Goal: Entertainment & Leisure: Consume media (video, audio)

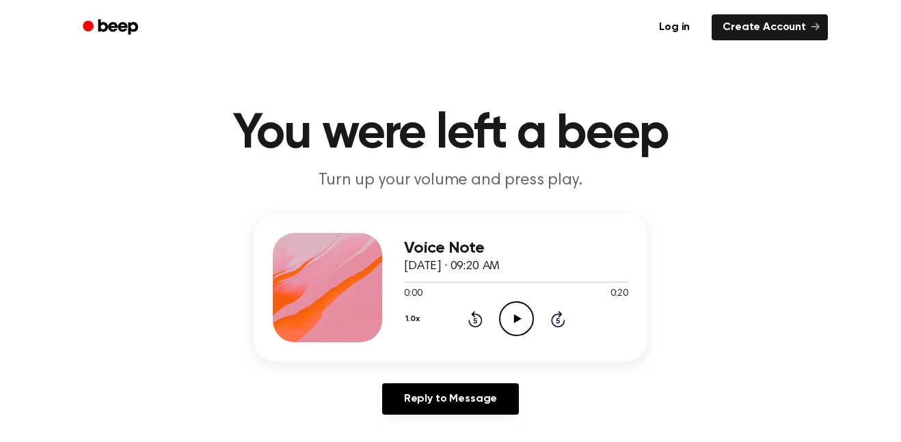
click at [510, 318] on icon "Play Audio" at bounding box center [516, 318] width 35 height 35
click at [513, 325] on icon "Play Audio" at bounding box center [516, 318] width 35 height 35
click at [507, 332] on icon "Pause Audio" at bounding box center [516, 318] width 35 height 35
click at [479, 318] on icon "Rewind 5 seconds" at bounding box center [475, 319] width 15 height 18
click at [511, 308] on icon "Play Audio" at bounding box center [516, 318] width 35 height 35
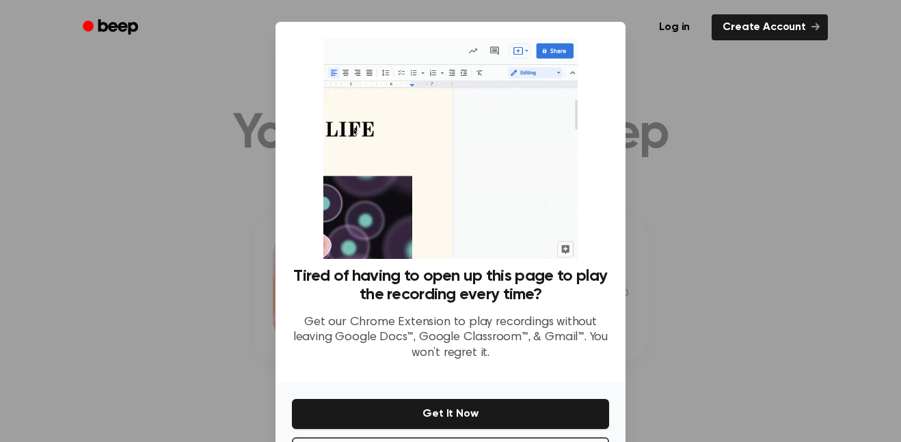
scroll to position [55, 0]
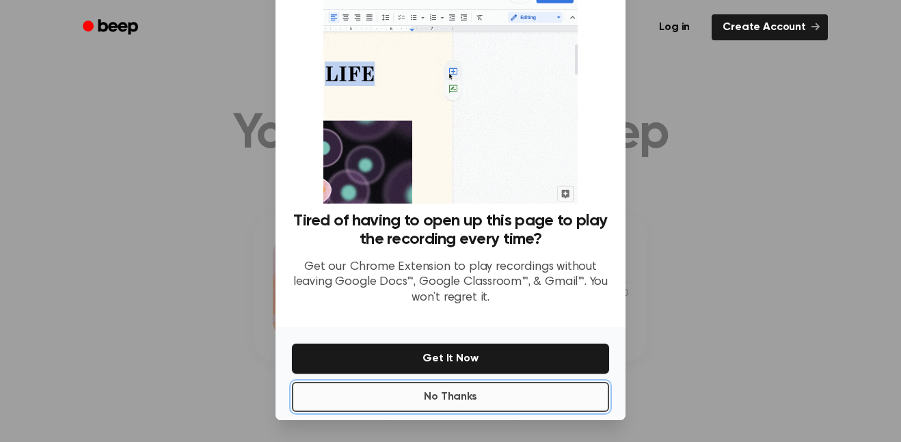
click at [412, 396] on button "No Thanks" at bounding box center [450, 397] width 317 height 30
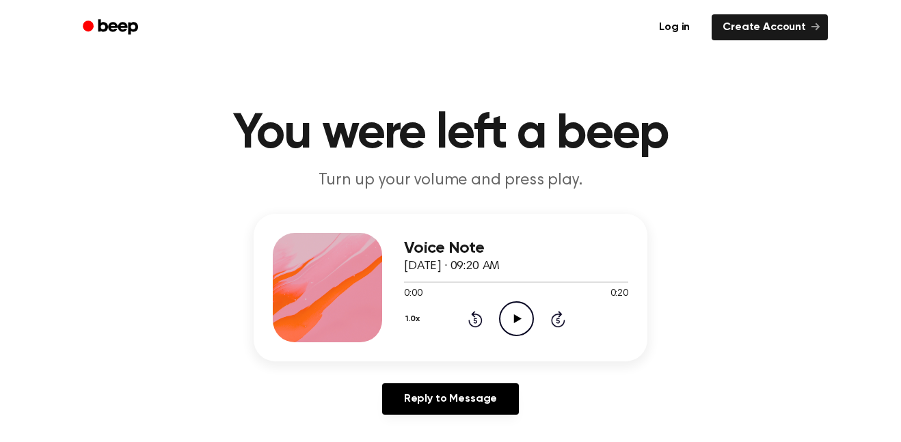
click at [537, 299] on div "0:00 0:20" at bounding box center [516, 294] width 224 height 14
click at [494, 310] on div "1.0x Rewind 5 seconds Play Audio Skip 5 seconds" at bounding box center [516, 318] width 224 height 35
click at [528, 315] on icon "Play Audio" at bounding box center [516, 318] width 35 height 35
click at [520, 308] on icon "Pause Audio" at bounding box center [516, 318] width 35 height 35
click at [511, 331] on icon "Play Audio" at bounding box center [516, 318] width 35 height 35
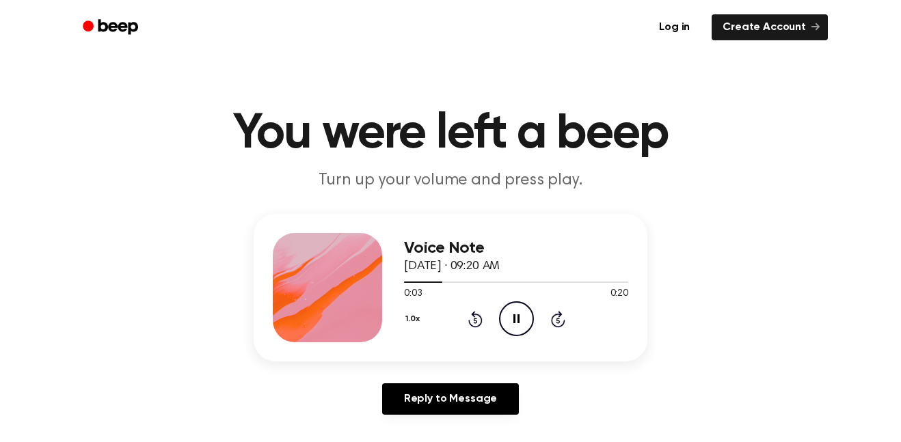
click at [475, 321] on icon at bounding box center [474, 320] width 3 height 5
click at [535, 308] on div "1.0x Rewind 5 seconds Pause Audio Skip 5 seconds" at bounding box center [516, 318] width 224 height 35
click at [518, 335] on icon "Pause Audio" at bounding box center [516, 318] width 35 height 35
click at [518, 318] on icon at bounding box center [517, 318] width 8 height 9
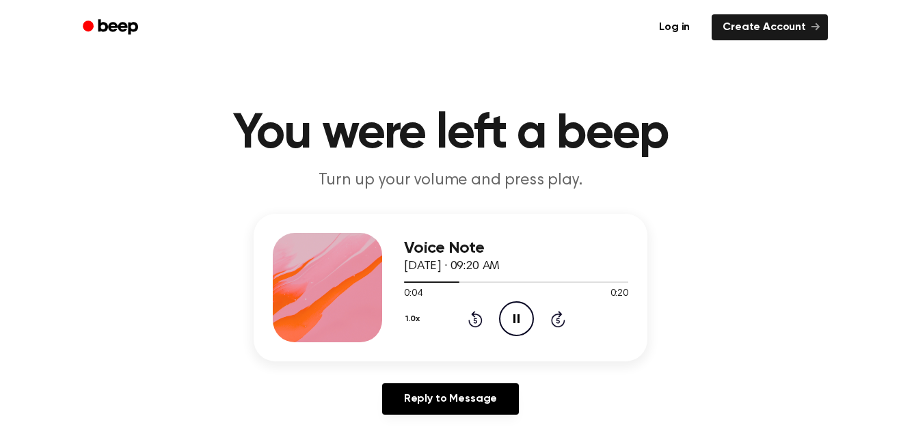
click at [503, 323] on icon "Pause Audio" at bounding box center [516, 318] width 35 height 35
click at [474, 321] on icon at bounding box center [474, 320] width 3 height 5
click at [527, 309] on icon "Play Audio" at bounding box center [516, 318] width 35 height 35
click at [522, 328] on icon "Pause Audio" at bounding box center [516, 318] width 35 height 35
click at [474, 325] on icon "Rewind 5 seconds" at bounding box center [475, 319] width 15 height 18
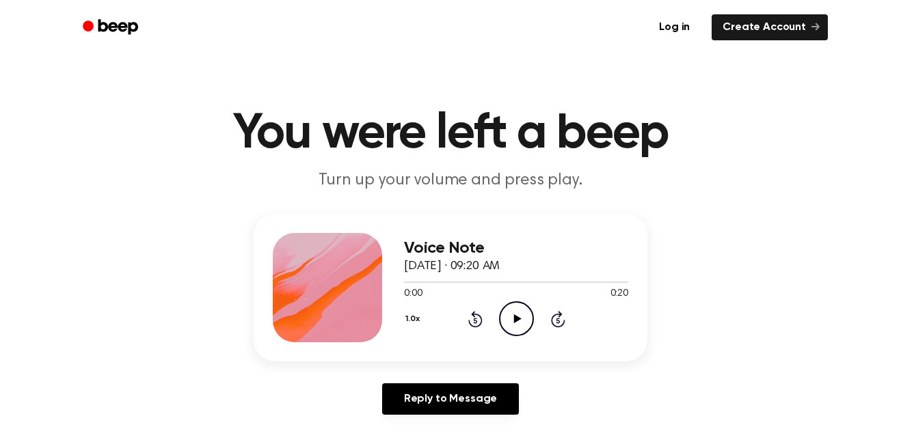
click at [508, 333] on icon "Play Audio" at bounding box center [516, 318] width 35 height 35
click at [513, 322] on icon at bounding box center [516, 318] width 6 height 9
click at [528, 355] on div "Voice Note [DATE] · 09:20 AM 0:02 0:20 Your browser does not support the [objec…" at bounding box center [451, 288] width 394 height 148
click at [507, 314] on icon "Play Audio" at bounding box center [516, 318] width 35 height 35
click at [472, 312] on icon "Rewind 5 seconds" at bounding box center [475, 319] width 15 height 18
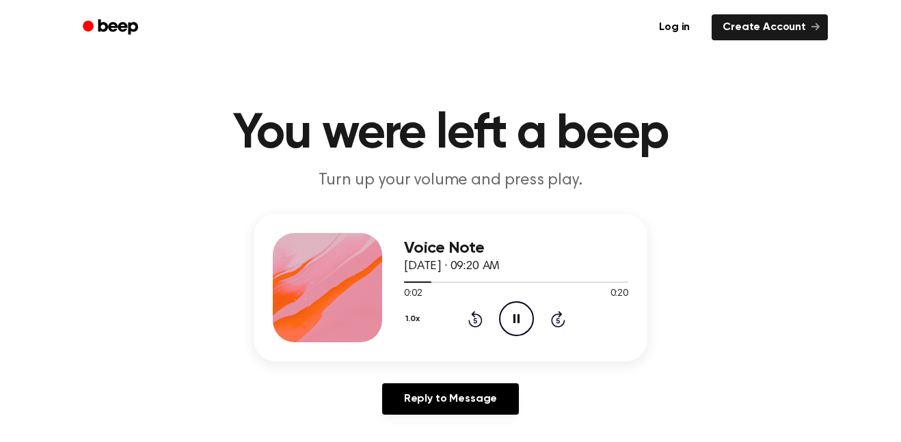
click at [509, 314] on icon "Pause Audio" at bounding box center [516, 318] width 35 height 35
click at [468, 318] on icon "Rewind 5 seconds" at bounding box center [475, 319] width 15 height 18
click at [509, 342] on div "Voice Note [DATE] · 09:20 AM 0:00 0:20 Your browser does not support the [objec…" at bounding box center [451, 288] width 394 height 148
click at [519, 316] on icon "Play Audio" at bounding box center [516, 318] width 35 height 35
click at [517, 321] on icon "Pause Audio" at bounding box center [516, 318] width 35 height 35
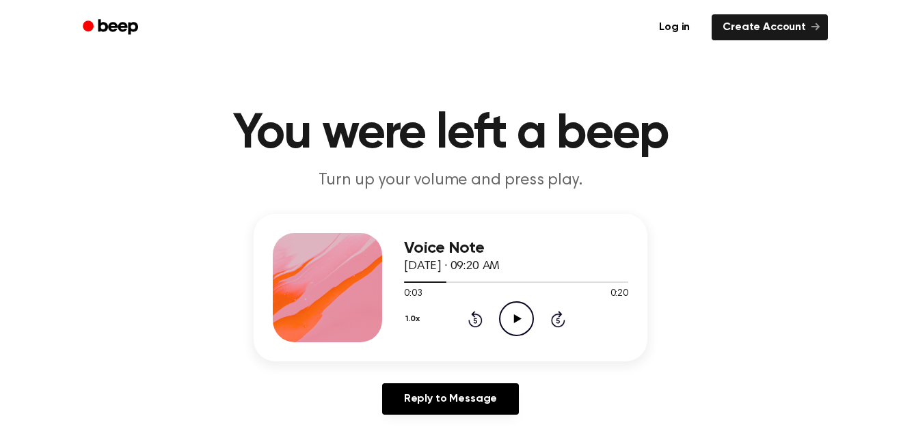
click at [475, 321] on icon at bounding box center [474, 320] width 3 height 5
click at [500, 320] on icon "Play Audio" at bounding box center [516, 318] width 35 height 35
click at [514, 325] on icon "Pause Audio" at bounding box center [516, 318] width 35 height 35
click at [498, 312] on div "1.0x Rewind 5 seconds Play Audio Skip 5 seconds" at bounding box center [516, 318] width 224 height 35
click at [475, 321] on icon "Rewind 5 seconds" at bounding box center [475, 319] width 15 height 18
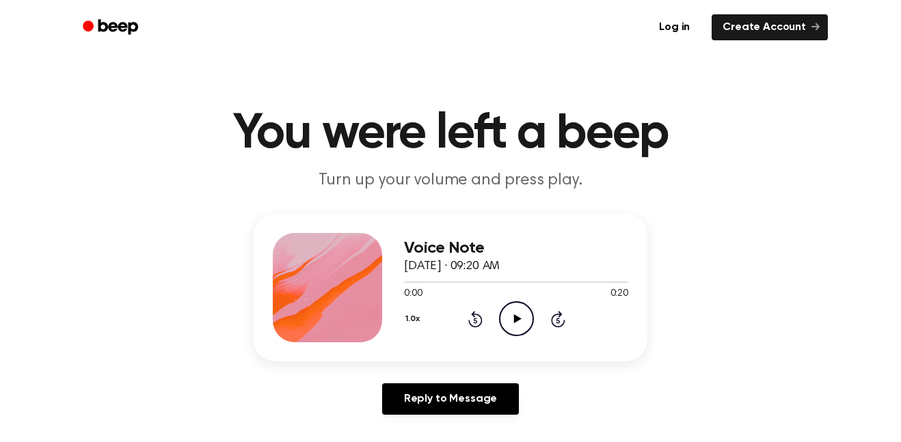
click at [514, 322] on icon at bounding box center [517, 318] width 8 height 9
click at [516, 318] on icon "Pause Audio" at bounding box center [516, 318] width 35 height 35
click at [484, 344] on div "Voice Note [DATE] · 09:20 AM 0:04 0:20 Your browser does not support the [objec…" at bounding box center [451, 288] width 394 height 148
click at [480, 327] on icon "Rewind 5 seconds" at bounding box center [475, 319] width 15 height 18
click at [505, 321] on icon "Play Audio" at bounding box center [516, 318] width 35 height 35
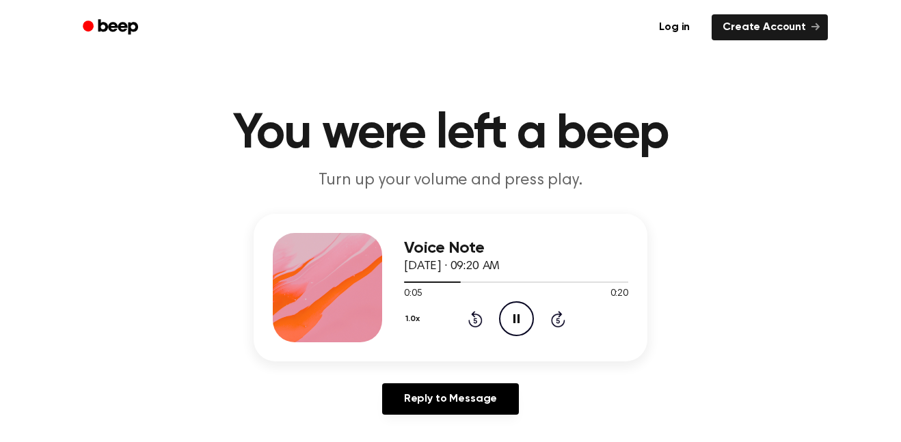
click at [520, 316] on icon "Pause Audio" at bounding box center [516, 318] width 35 height 35
click at [468, 318] on icon "Rewind 5 seconds" at bounding box center [475, 319] width 15 height 18
click at [509, 364] on div "Voice Note [DATE] · 09:20 AM 0:00 0:20 Your browser does not support the [objec…" at bounding box center [450, 320] width 868 height 212
click at [510, 299] on div "0:00 0:20" at bounding box center [516, 294] width 224 height 14
click at [530, 311] on circle at bounding box center [516, 318] width 33 height 33
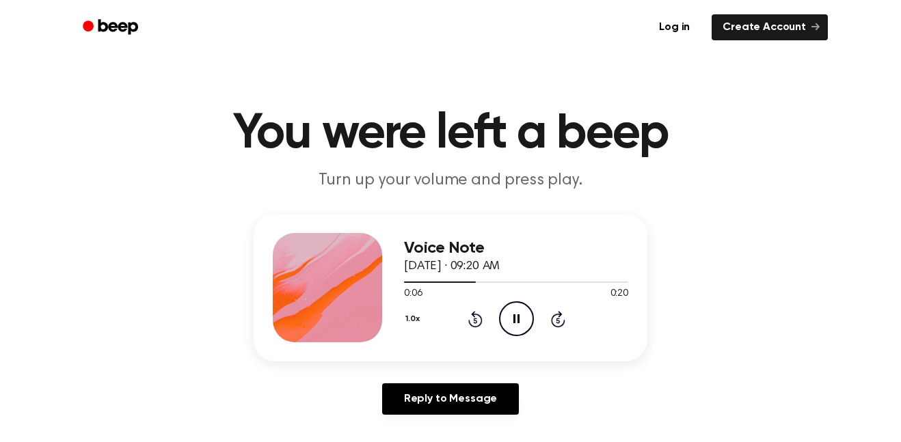
click at [516, 319] on icon "Pause Audio" at bounding box center [516, 318] width 35 height 35
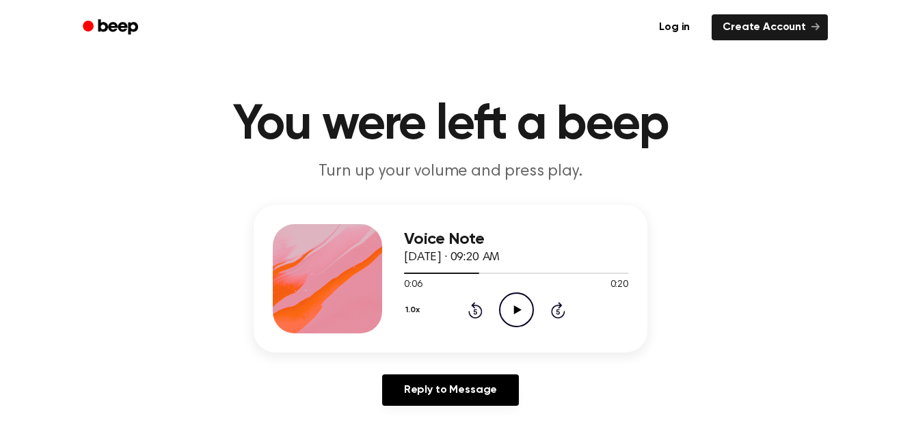
click at [474, 302] on icon at bounding box center [475, 310] width 14 height 16
click at [453, 316] on div "1.0x Rewind 5 seconds Play Audio Skip 5 seconds" at bounding box center [516, 310] width 224 height 35
click at [522, 308] on icon "Play Audio" at bounding box center [516, 310] width 35 height 35
click at [524, 316] on icon "Pause Audio" at bounding box center [516, 310] width 35 height 35
click at [481, 310] on icon at bounding box center [475, 310] width 14 height 16
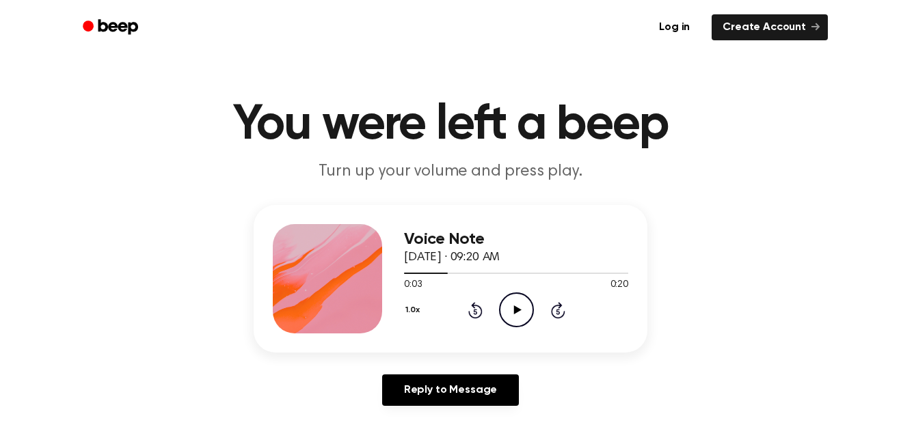
click at [524, 315] on icon "Play Audio" at bounding box center [516, 310] width 35 height 35
click at [475, 312] on icon at bounding box center [474, 311] width 3 height 5
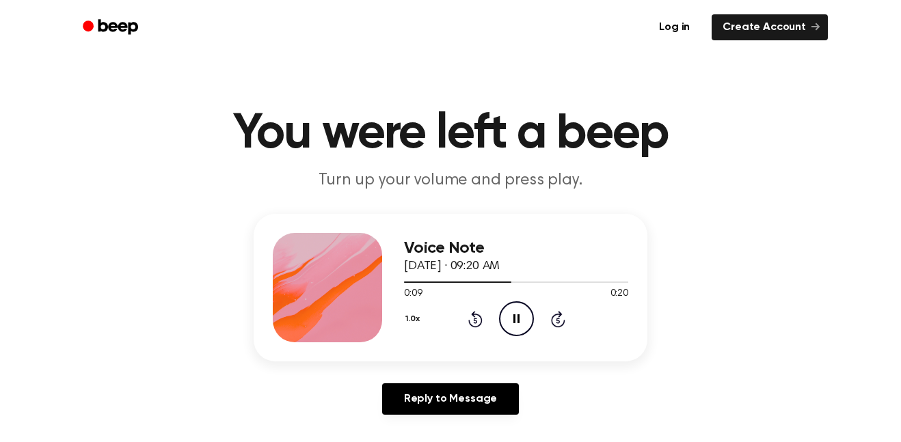
click at [475, 321] on icon at bounding box center [474, 320] width 3 height 5
click at [517, 316] on icon at bounding box center [516, 318] width 6 height 9
click at [496, 322] on div "1.0x Rewind 5 seconds Play Audio Skip 5 seconds" at bounding box center [516, 318] width 224 height 35
click at [474, 325] on icon "Rewind 5 seconds" at bounding box center [475, 319] width 15 height 18
click at [491, 324] on div "1.0x Rewind 5 seconds Play Audio Skip 5 seconds" at bounding box center [516, 318] width 224 height 35
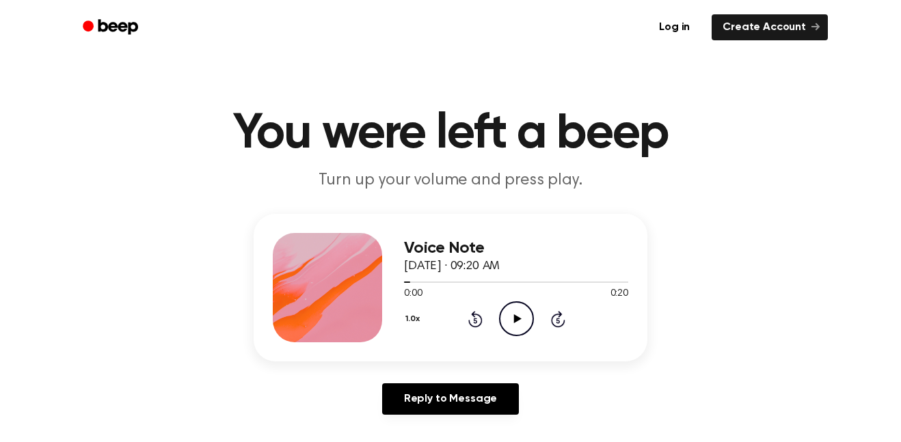
click at [509, 316] on icon "Play Audio" at bounding box center [516, 318] width 35 height 35
click at [511, 336] on icon "Pause Audio" at bounding box center [516, 318] width 35 height 35
click at [475, 321] on icon at bounding box center [474, 320] width 3 height 5
click at [527, 322] on icon "Play Audio" at bounding box center [516, 318] width 35 height 35
click at [516, 317] on icon "Pause Audio" at bounding box center [516, 318] width 35 height 35
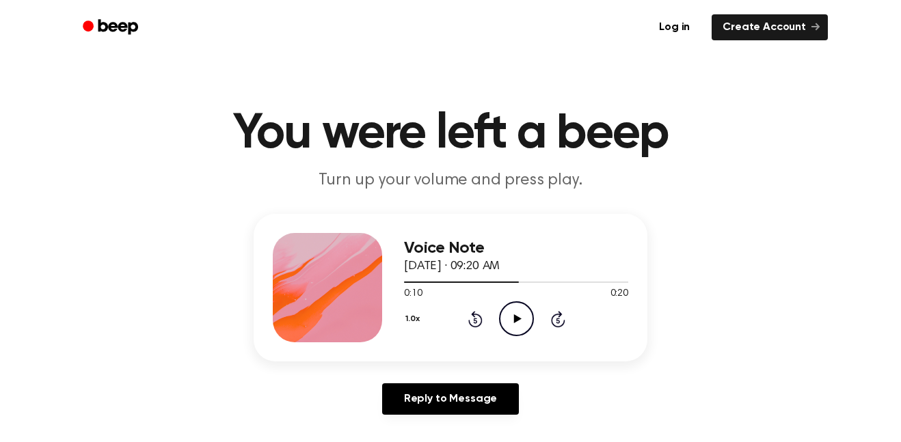
click at [475, 321] on icon at bounding box center [474, 320] width 3 height 5
click at [515, 332] on icon "Play Audio" at bounding box center [516, 318] width 35 height 35
click at [511, 318] on icon "Pause Audio" at bounding box center [516, 318] width 35 height 35
click at [483, 336] on div "1.0x Rewind 5 seconds Play Audio Skip 5 seconds" at bounding box center [516, 318] width 224 height 35
click at [483, 321] on div "1.0x Rewind 5 seconds Play Audio Skip 5 seconds" at bounding box center [516, 318] width 224 height 35
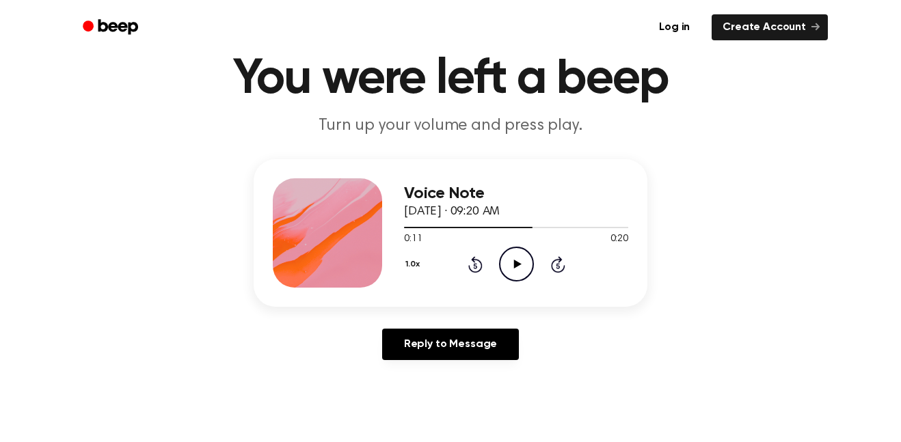
scroll to position [60, 0]
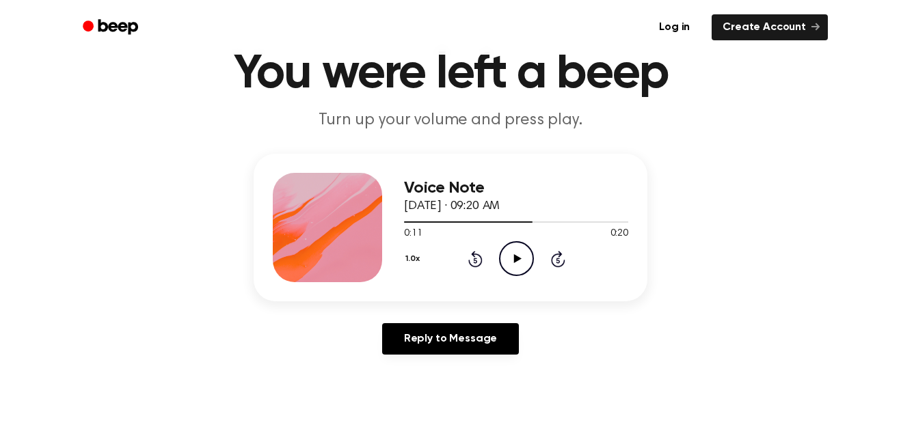
click at [480, 260] on icon "Rewind 5 seconds" at bounding box center [475, 259] width 15 height 18
click at [501, 254] on icon "Play Audio" at bounding box center [516, 258] width 35 height 35
click at [520, 262] on icon "Pause Audio" at bounding box center [516, 258] width 35 height 35
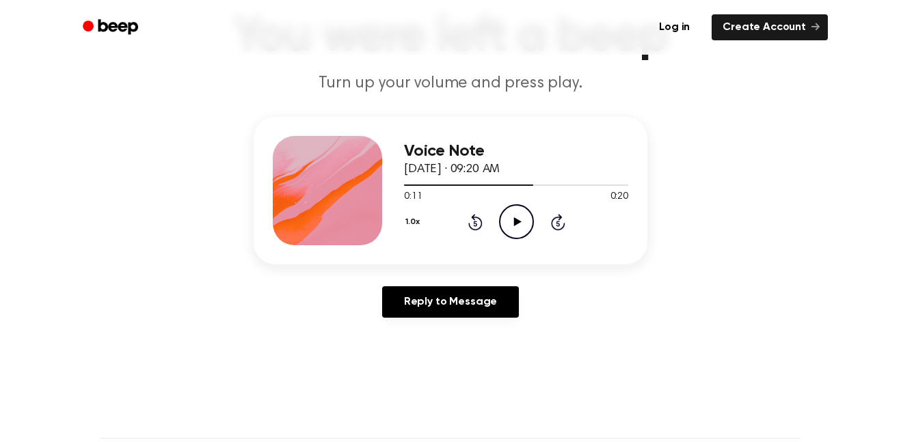
scroll to position [98, 0]
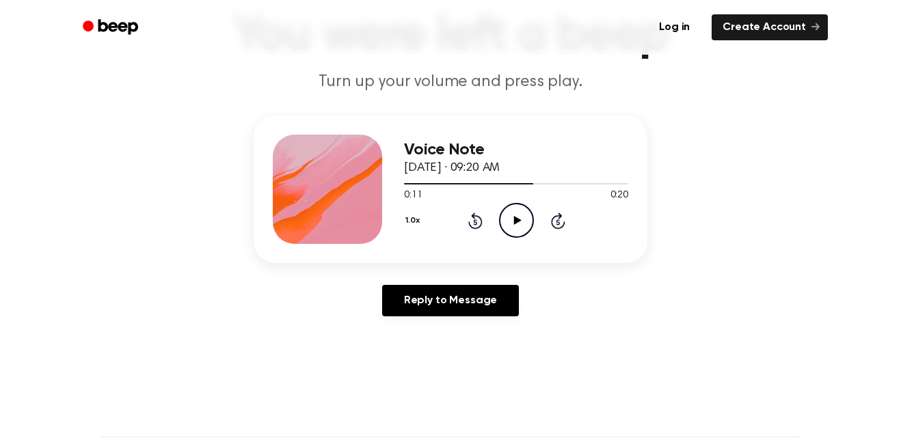
click at [483, 224] on div "1.0x Rewind 5 seconds Play Audio Skip 5 seconds" at bounding box center [516, 220] width 224 height 35
click at [511, 214] on icon "Play Audio" at bounding box center [516, 220] width 35 height 35
click at [480, 217] on icon "Rewind 5 seconds" at bounding box center [475, 221] width 15 height 18
click at [511, 220] on icon "Pause Audio" at bounding box center [516, 220] width 35 height 35
click at [475, 222] on icon at bounding box center [474, 221] width 3 height 5
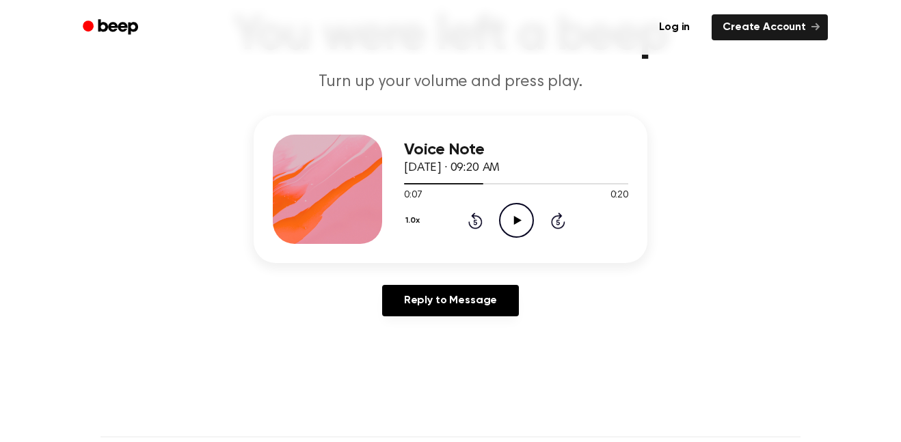
click at [506, 223] on icon "Play Audio" at bounding box center [516, 220] width 35 height 35
click at [535, 204] on div "1.0x Rewind 5 seconds Pause Audio Skip 5 seconds" at bounding box center [516, 220] width 224 height 35
click at [476, 224] on icon at bounding box center [474, 221] width 3 height 5
click at [514, 219] on icon at bounding box center [516, 220] width 6 height 9
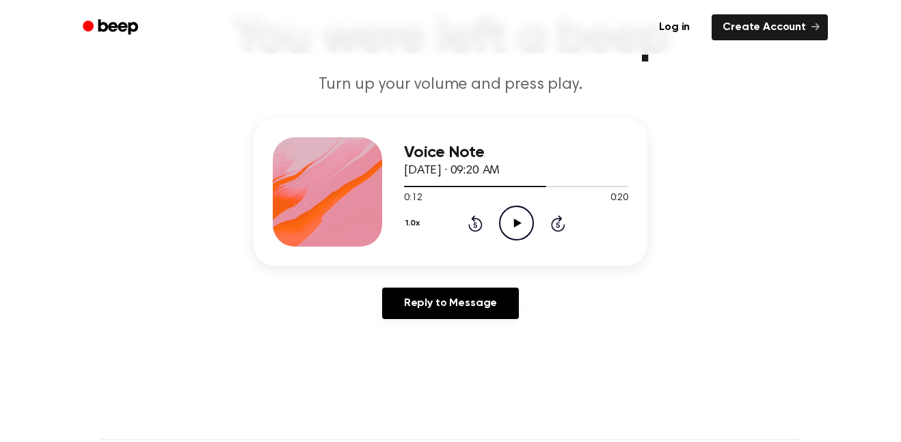
click at [480, 224] on icon "Rewind 5 seconds" at bounding box center [475, 224] width 15 height 18
click at [504, 219] on icon "Play Audio" at bounding box center [516, 223] width 35 height 35
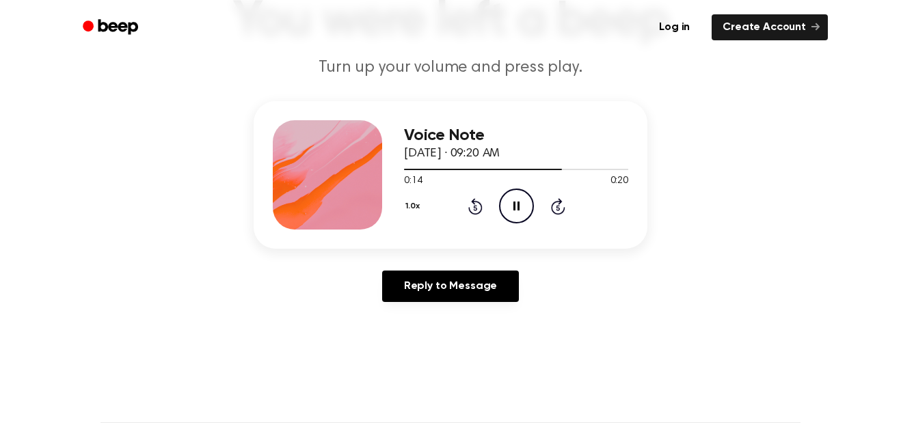
scroll to position [116, 0]
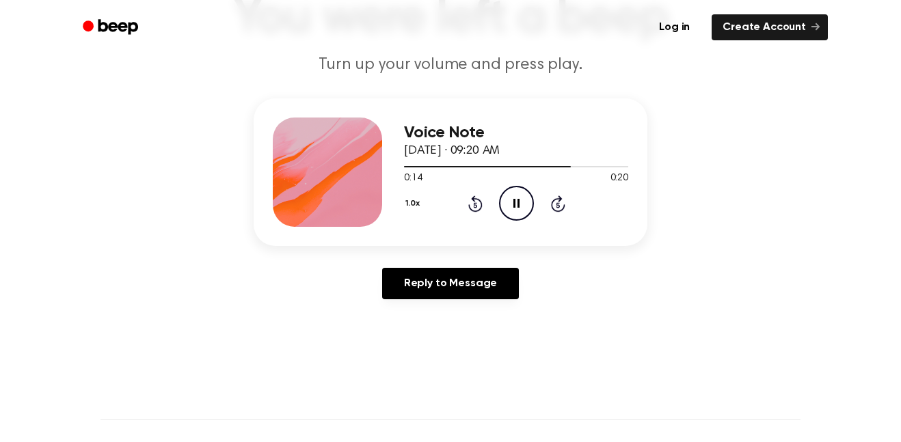
click at [524, 211] on icon "Pause Audio" at bounding box center [516, 203] width 35 height 35
click at [475, 205] on icon at bounding box center [474, 204] width 3 height 5
click at [520, 206] on icon "Play Audio" at bounding box center [516, 203] width 35 height 35
click at [522, 200] on icon "Pause Audio" at bounding box center [516, 203] width 35 height 35
click at [461, 170] on div at bounding box center [516, 166] width 224 height 11
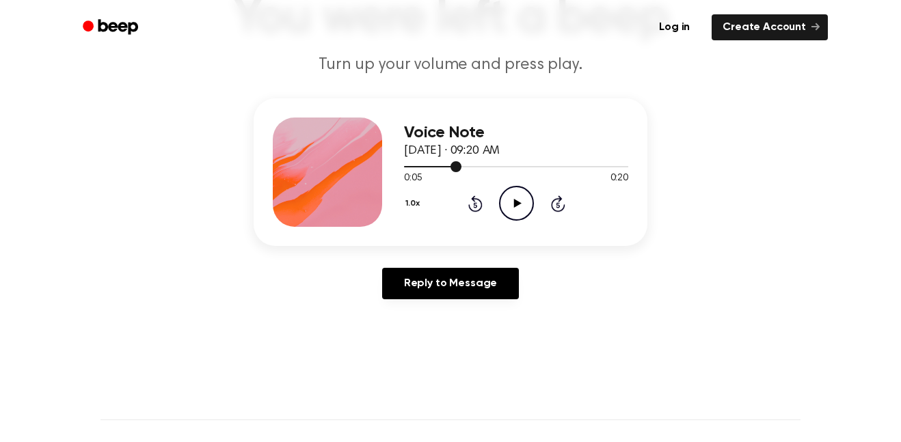
click at [558, 163] on div at bounding box center [516, 166] width 224 height 11
click at [475, 205] on icon at bounding box center [474, 204] width 3 height 5
click at [523, 210] on icon "Play Audio" at bounding box center [516, 203] width 35 height 35
click at [468, 206] on icon at bounding box center [475, 203] width 14 height 16
click at [475, 205] on icon at bounding box center [474, 204] width 3 height 5
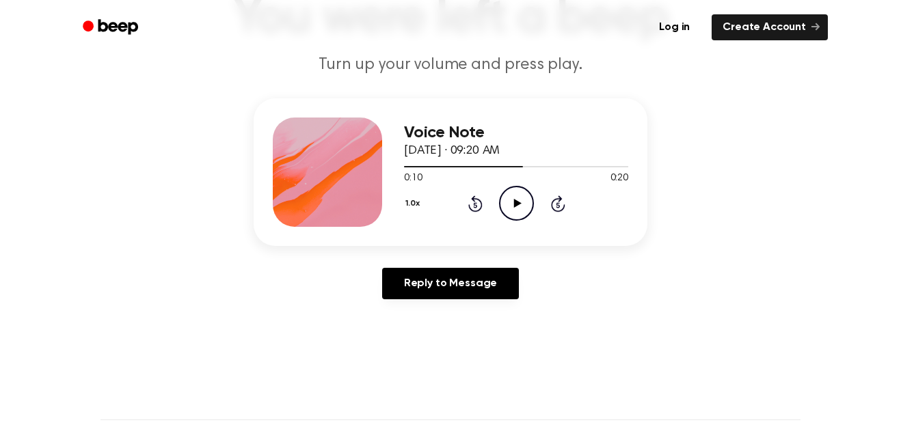
click at [513, 199] on icon "Play Audio" at bounding box center [516, 203] width 35 height 35
click at [516, 208] on icon "Pause Audio" at bounding box center [516, 203] width 35 height 35
click at [475, 204] on icon "Rewind 5 seconds" at bounding box center [475, 204] width 15 height 18
click at [521, 200] on icon "Play Audio" at bounding box center [516, 203] width 35 height 35
click at [514, 217] on icon "Pause Audio" at bounding box center [516, 203] width 35 height 35
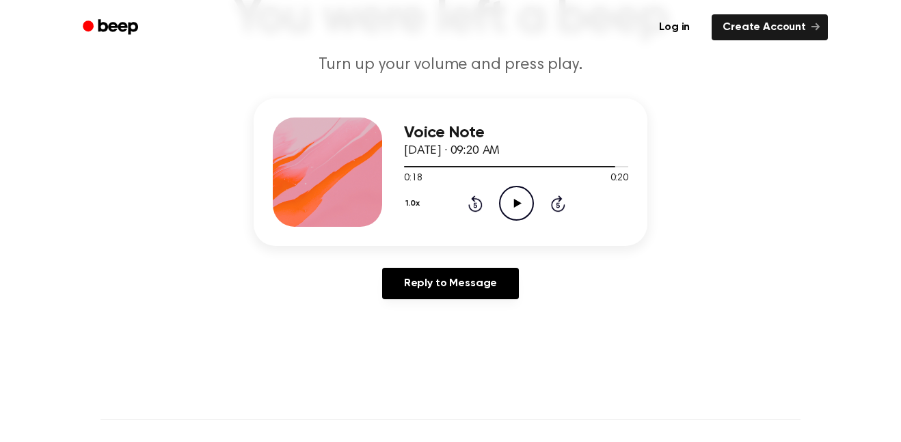
click at [482, 209] on icon "Rewind 5 seconds" at bounding box center [475, 204] width 15 height 18
click at [509, 204] on icon "Play Audio" at bounding box center [516, 203] width 35 height 35
click at [504, 227] on div "Voice Note [DATE] · 09:20 AM 0:17 0:20 Your browser does not support the [objec…" at bounding box center [451, 172] width 394 height 148
click at [526, 195] on icon "Pause Audio" at bounding box center [516, 203] width 35 height 35
click at [480, 195] on icon "Rewind 5 seconds" at bounding box center [475, 204] width 15 height 18
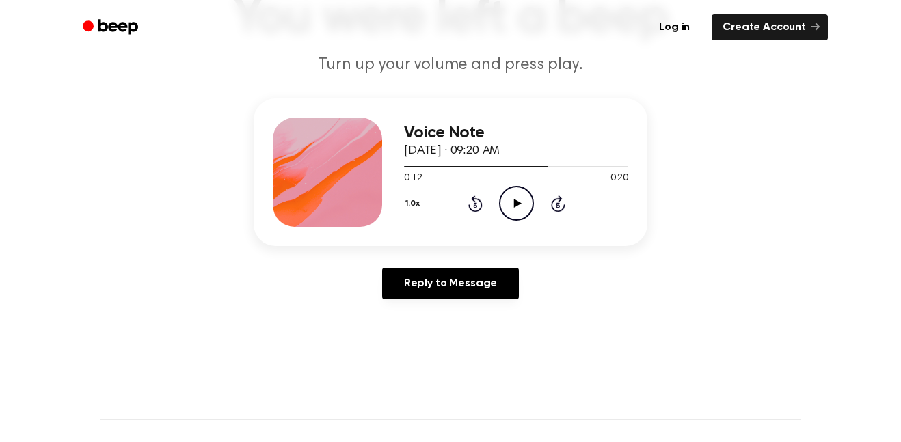
click at [506, 210] on icon "Play Audio" at bounding box center [516, 203] width 35 height 35
